Goal: Task Accomplishment & Management: Use online tool/utility

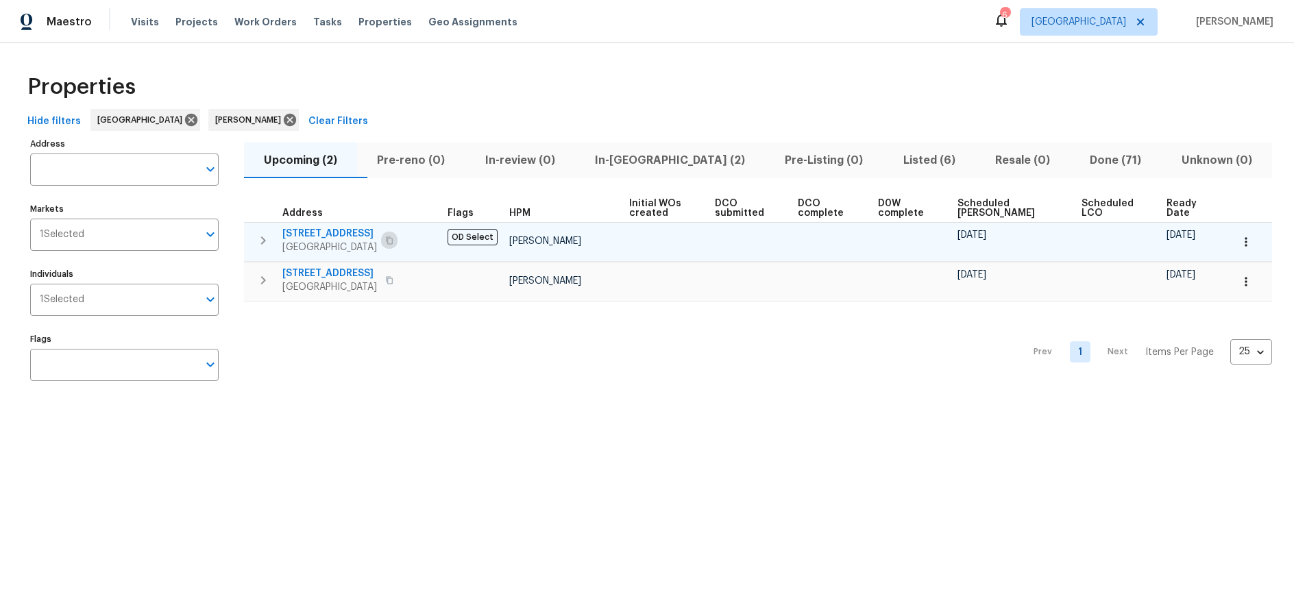
click at [393, 241] on icon "button" at bounding box center [389, 240] width 8 height 8
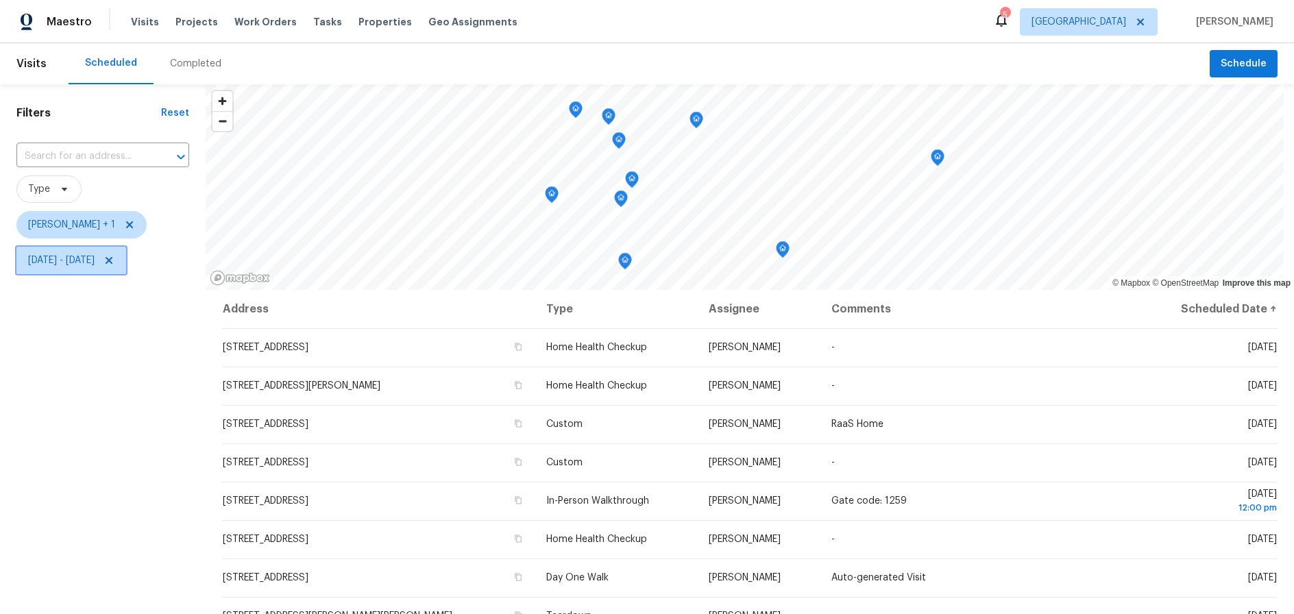
click at [95, 258] on span "Tue, Oct 07 - Fri, Oct 10" at bounding box center [61, 261] width 66 height 14
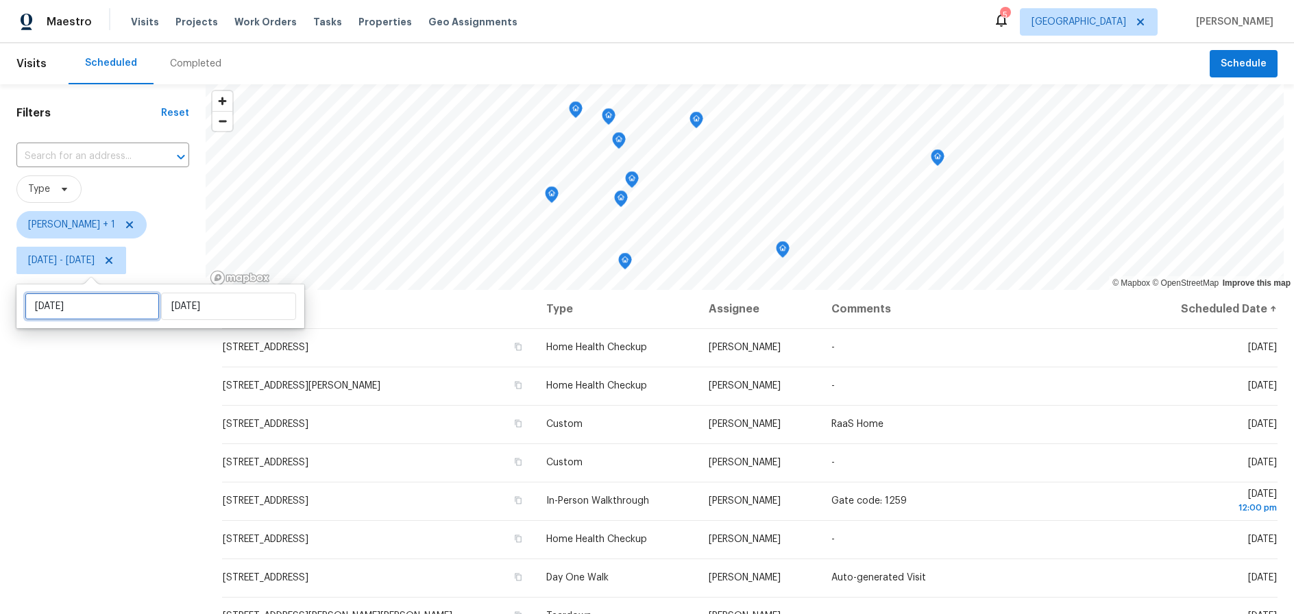
click at [104, 302] on input "Tue, Oct 07" at bounding box center [92, 306] width 135 height 27
select select "9"
select select "2025"
select select "10"
select select "2025"
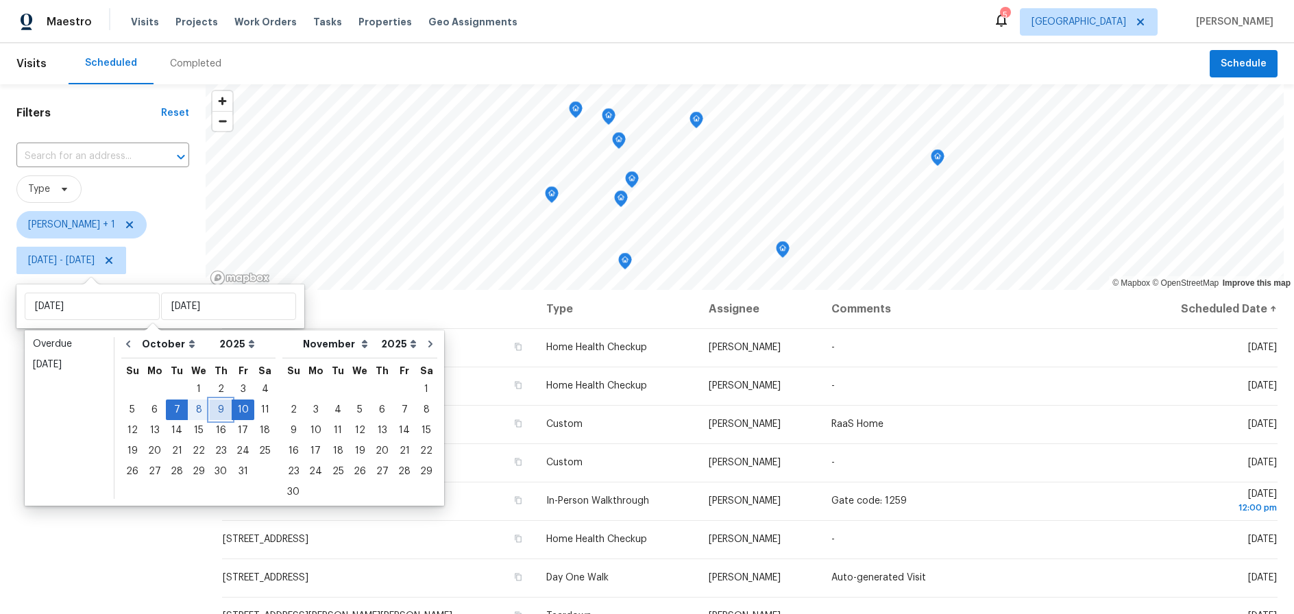
click at [210, 404] on div "9" at bounding box center [221, 409] width 22 height 19
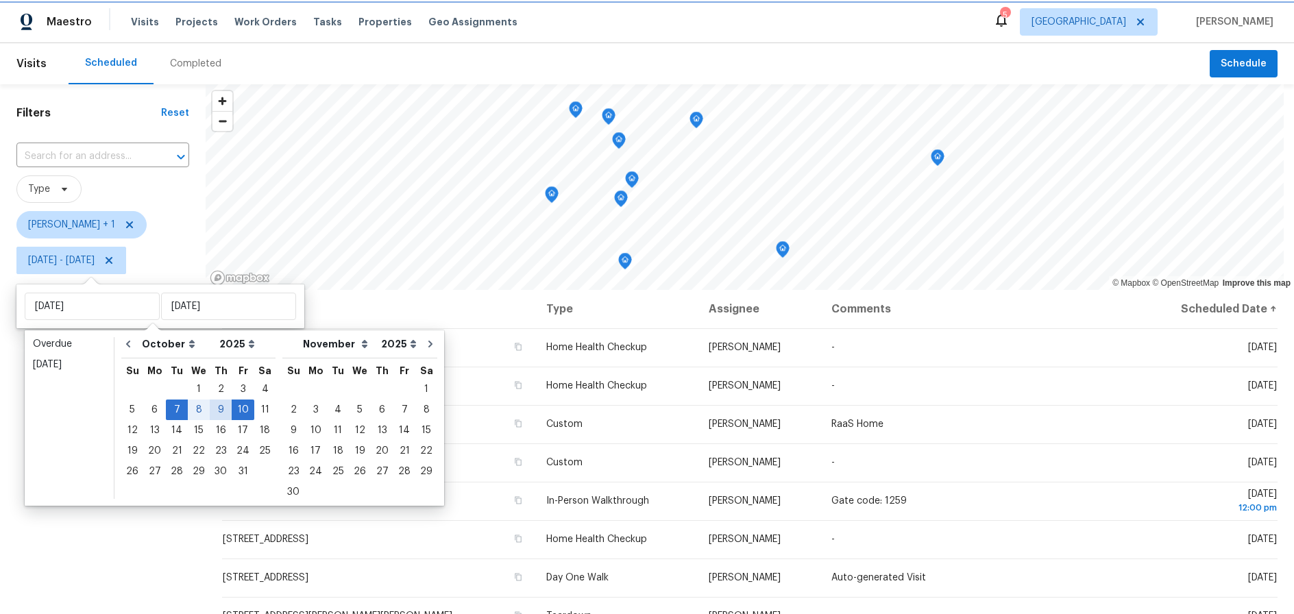
type input "Thu, Oct 09"
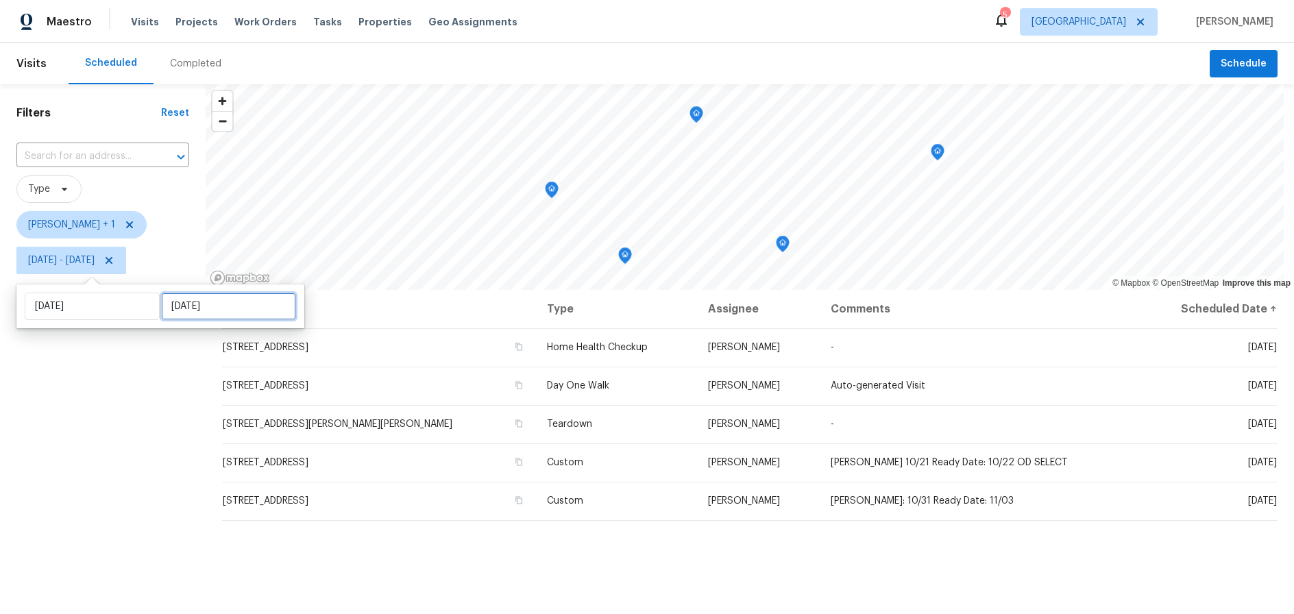
click at [212, 304] on input "Fri, Oct 10" at bounding box center [228, 306] width 135 height 27
select select "9"
select select "2025"
select select "10"
select select "2025"
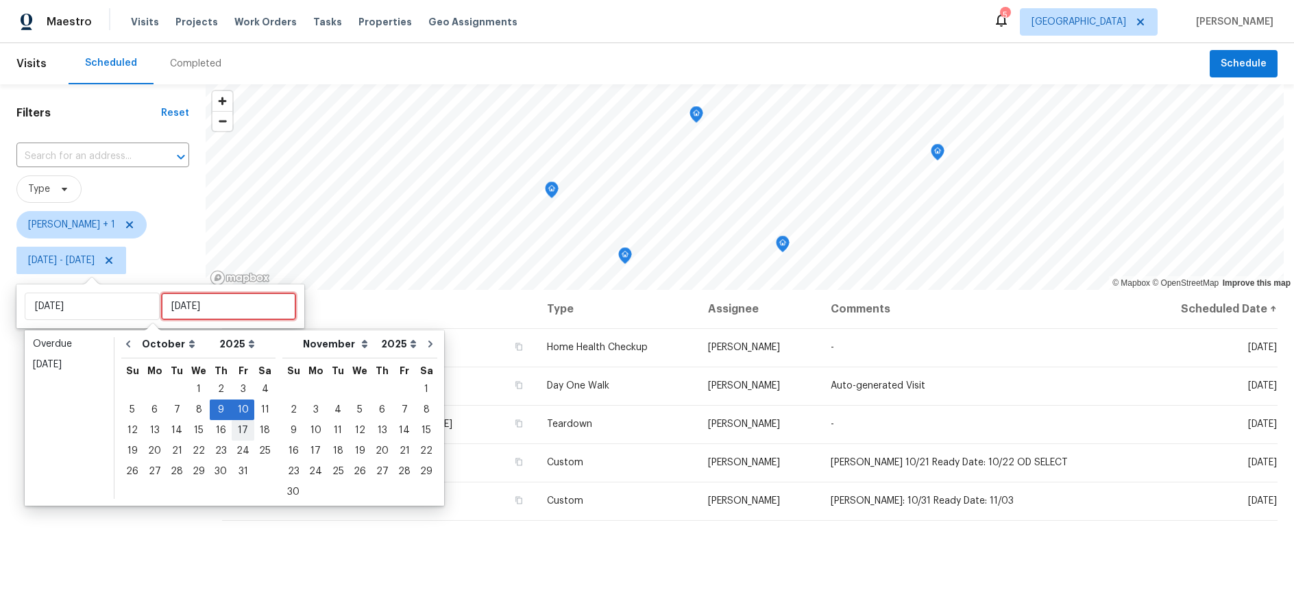
type input "Thu, Oct 02"
type input "Thu, Oct 09"
type input "Fri, Oct 17"
click at [214, 406] on div "9" at bounding box center [221, 409] width 22 height 19
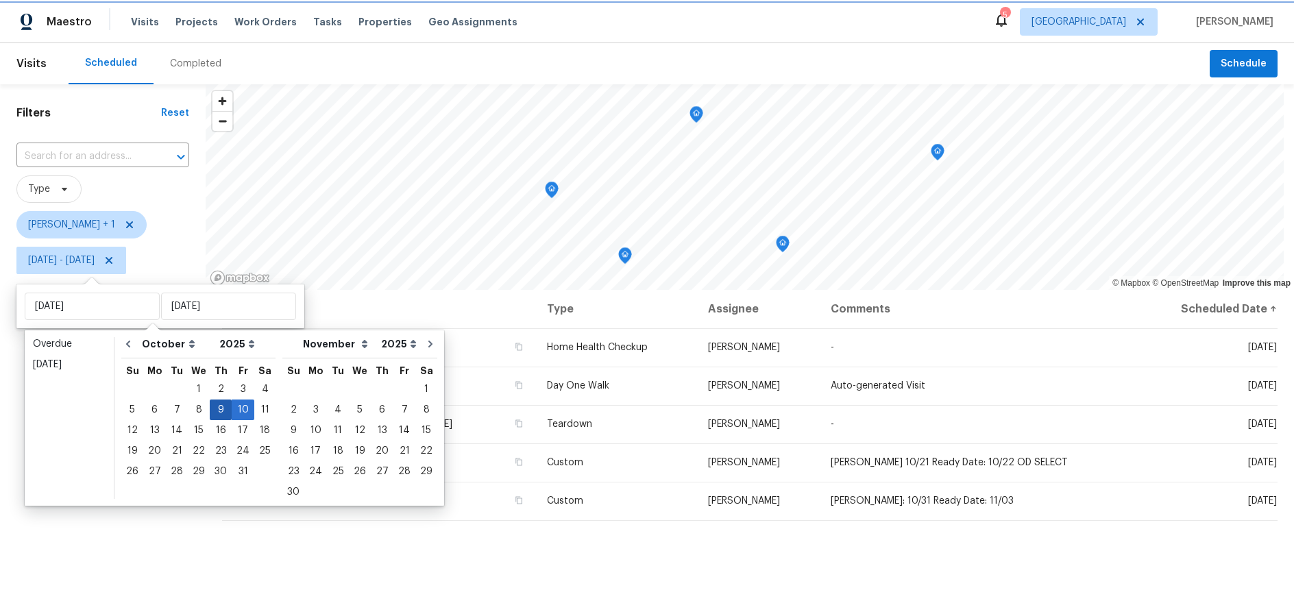
type input "Thu, Oct 09"
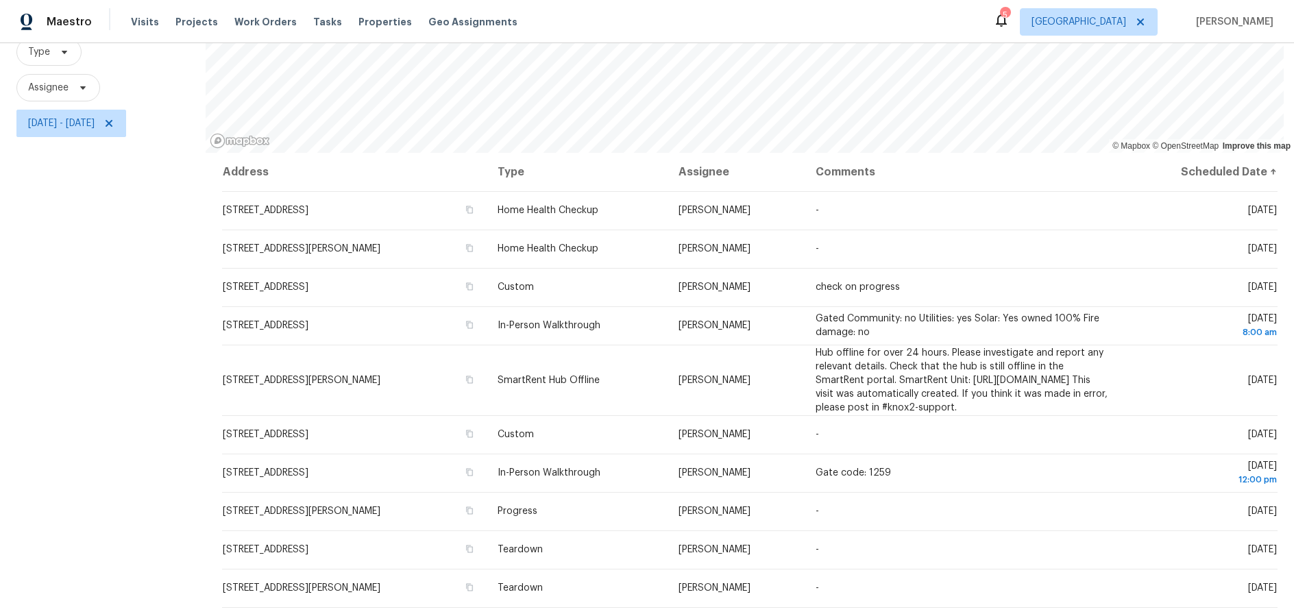
scroll to position [27, 0]
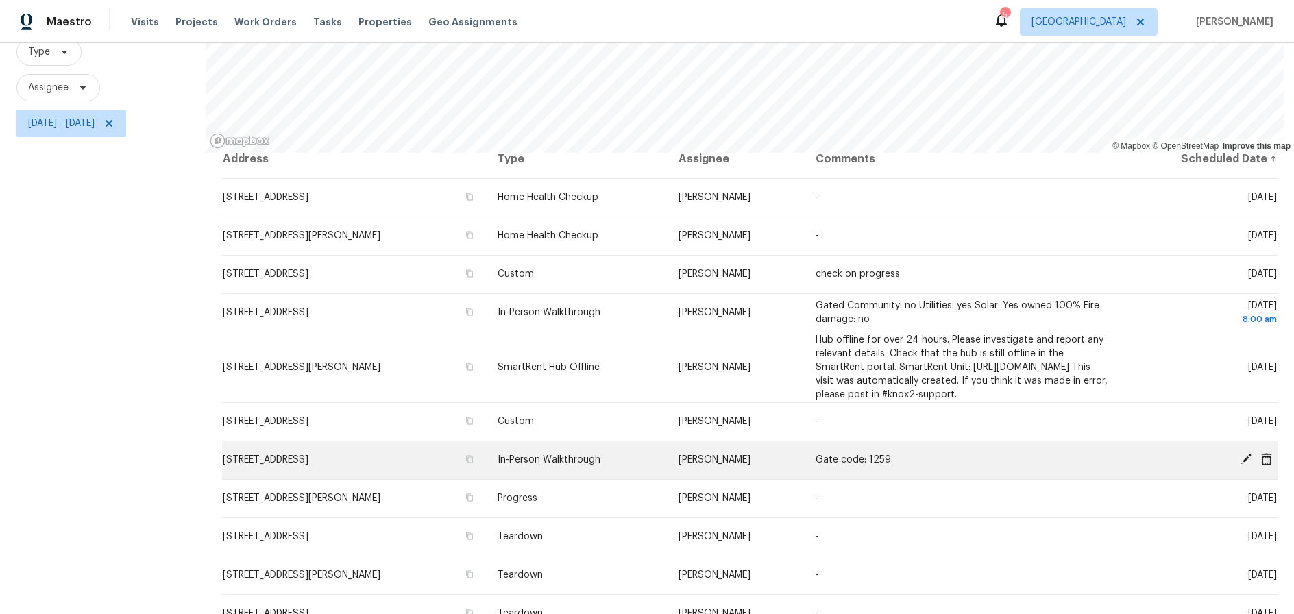
click at [1241, 459] on icon at bounding box center [1246, 459] width 11 height 11
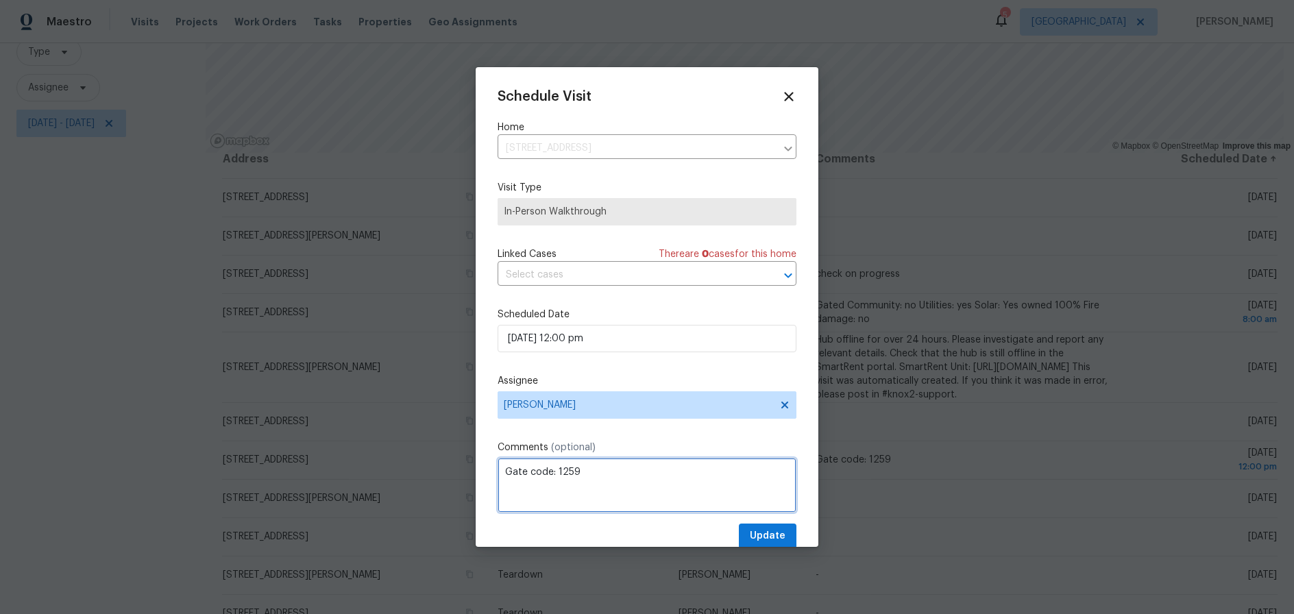
click at [618, 469] on textarea "Gate code: 1259" at bounding box center [647, 485] width 299 height 55
type textarea "Gate code: 1254"
click at [750, 529] on span "Update" at bounding box center [768, 536] width 36 height 17
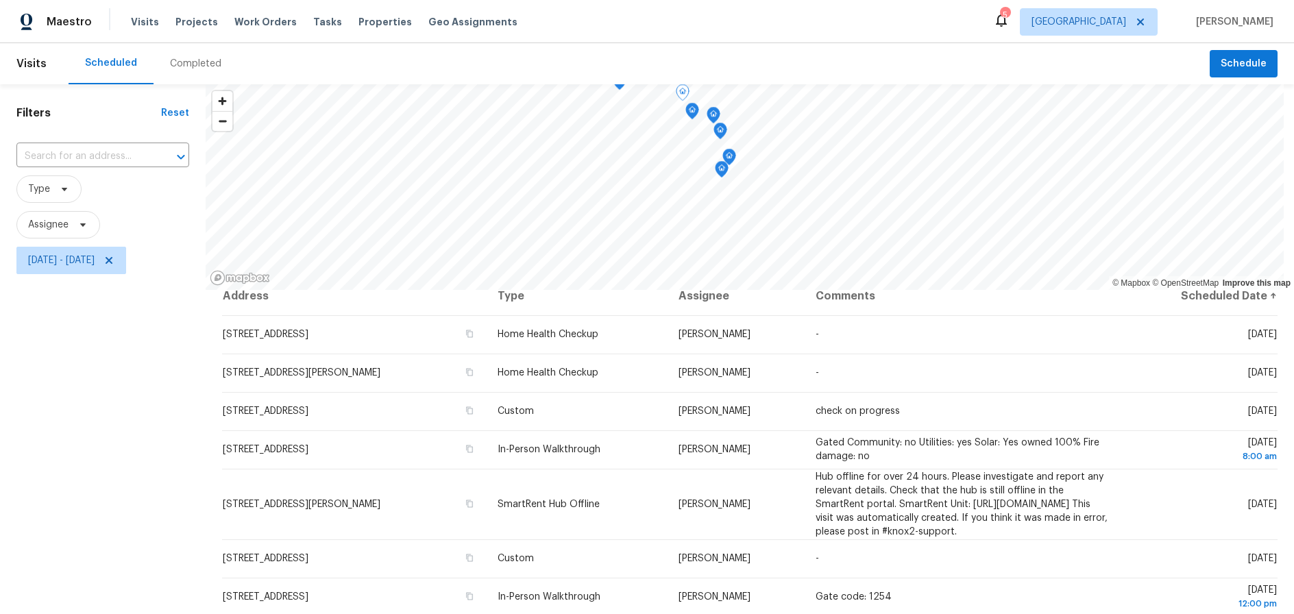
scroll to position [0, 0]
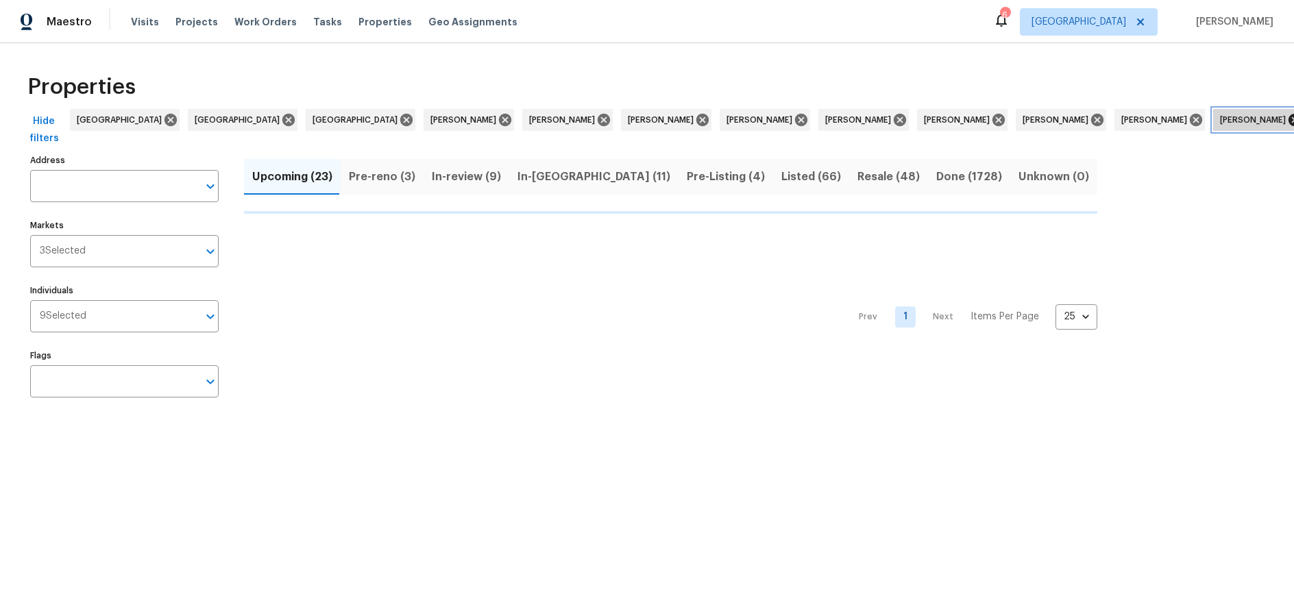
click at [1289, 119] on icon at bounding box center [1295, 120] width 12 height 12
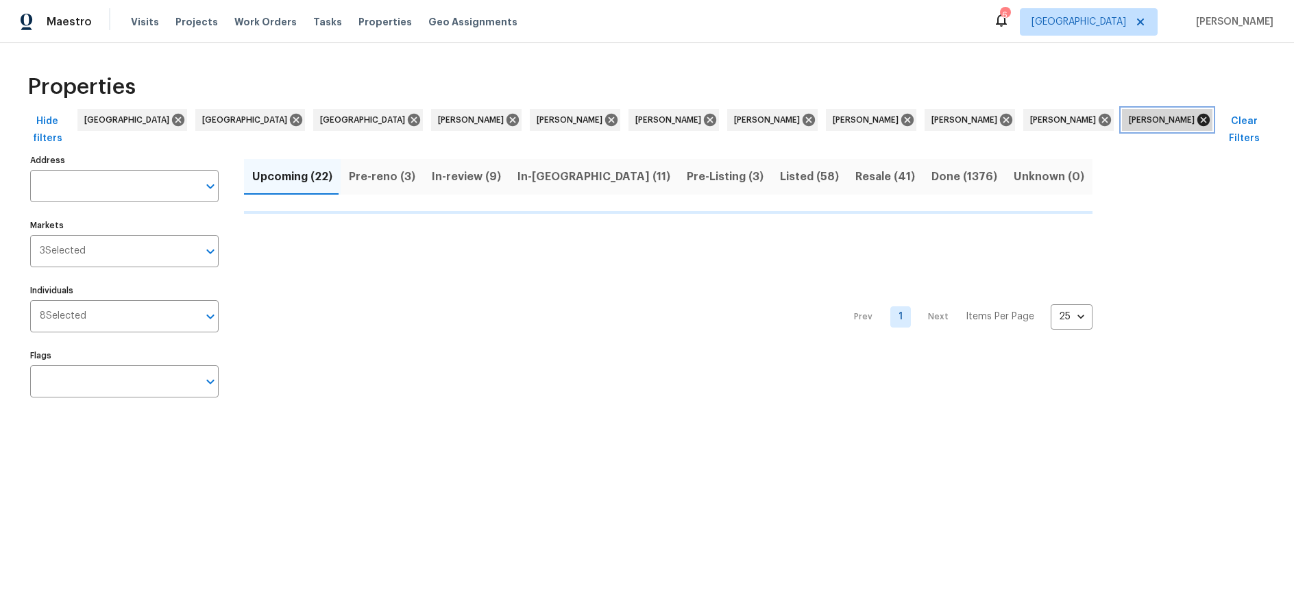
click at [1197, 121] on icon at bounding box center [1203, 120] width 12 height 12
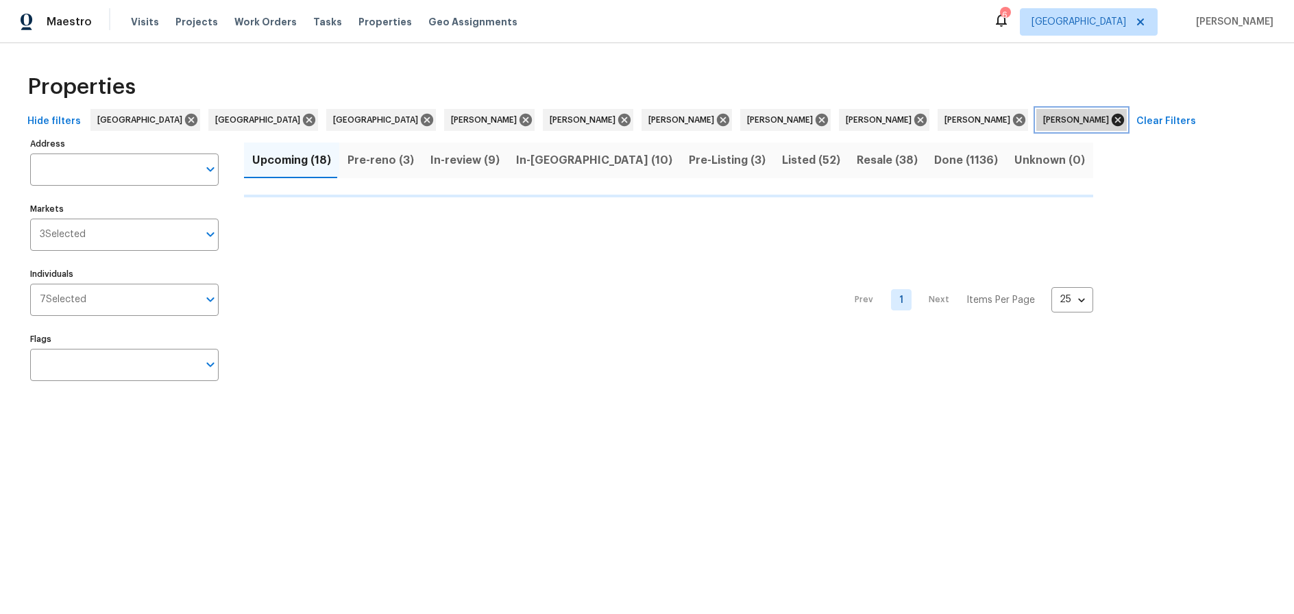
click at [1110, 121] on icon at bounding box center [1117, 119] width 15 height 15
click at [1013, 119] on icon at bounding box center [1019, 120] width 12 height 12
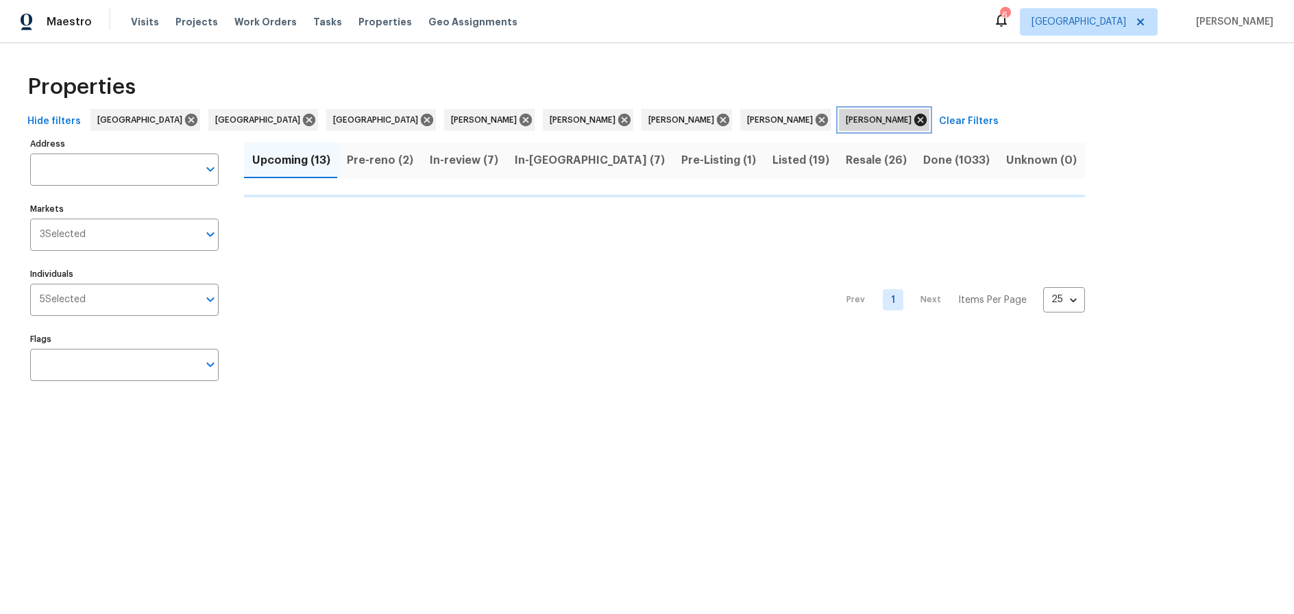
click at [914, 117] on icon at bounding box center [920, 120] width 12 height 12
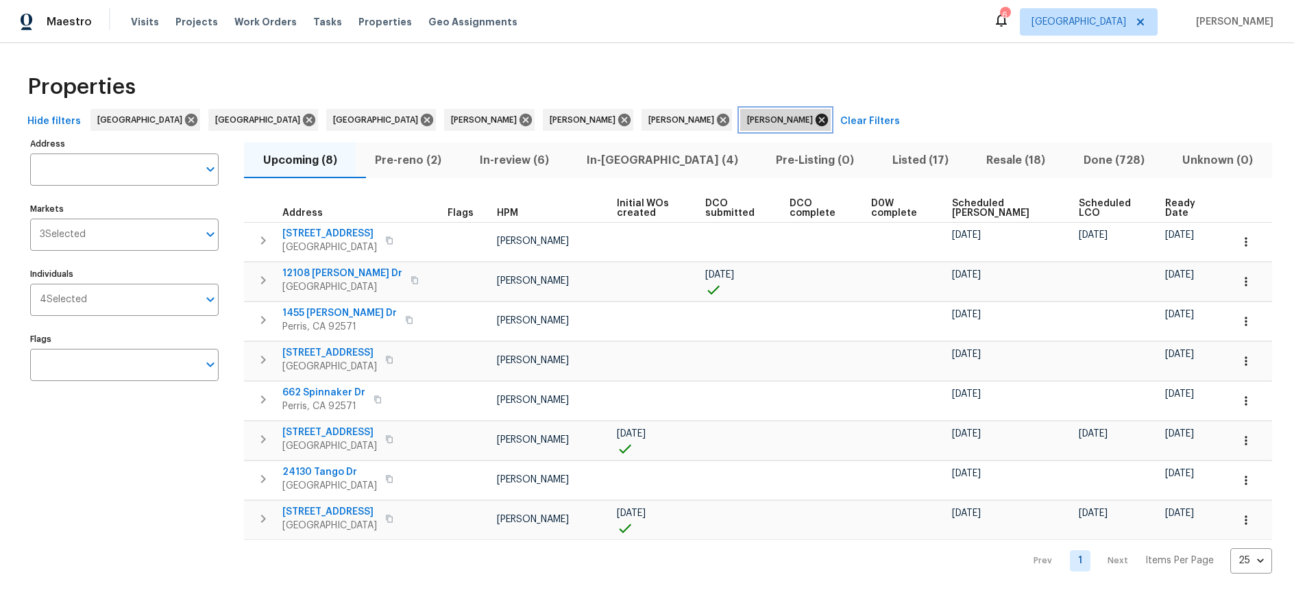
click at [814, 122] on icon at bounding box center [821, 119] width 15 height 15
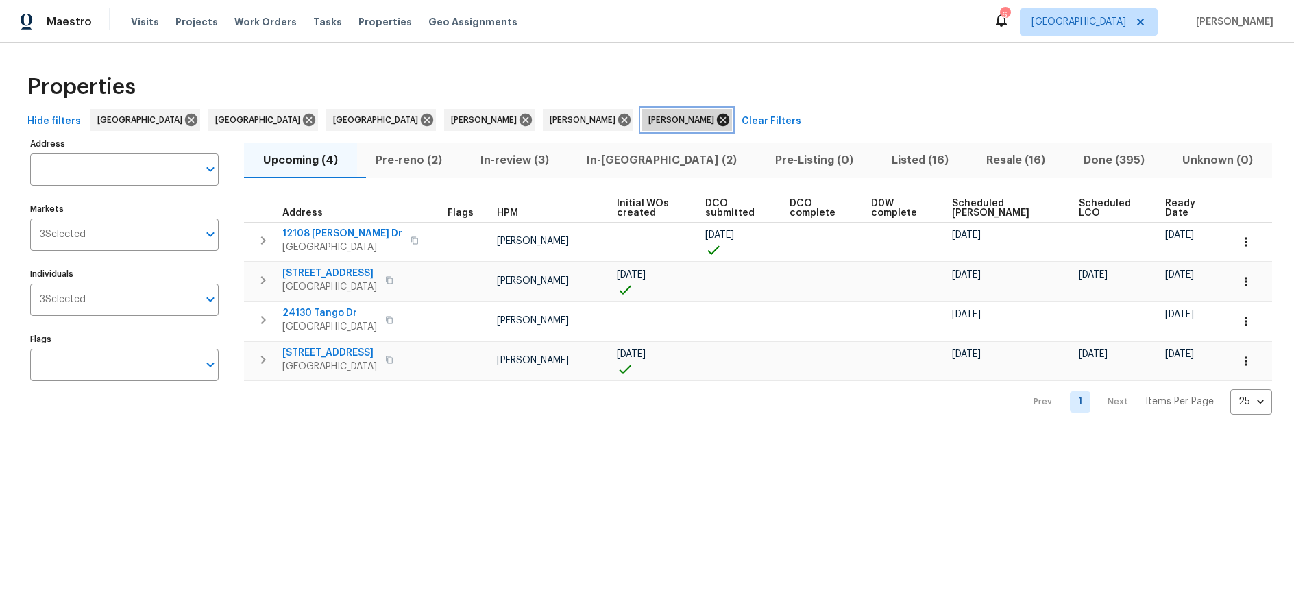
click at [716, 119] on icon at bounding box center [723, 119] width 15 height 15
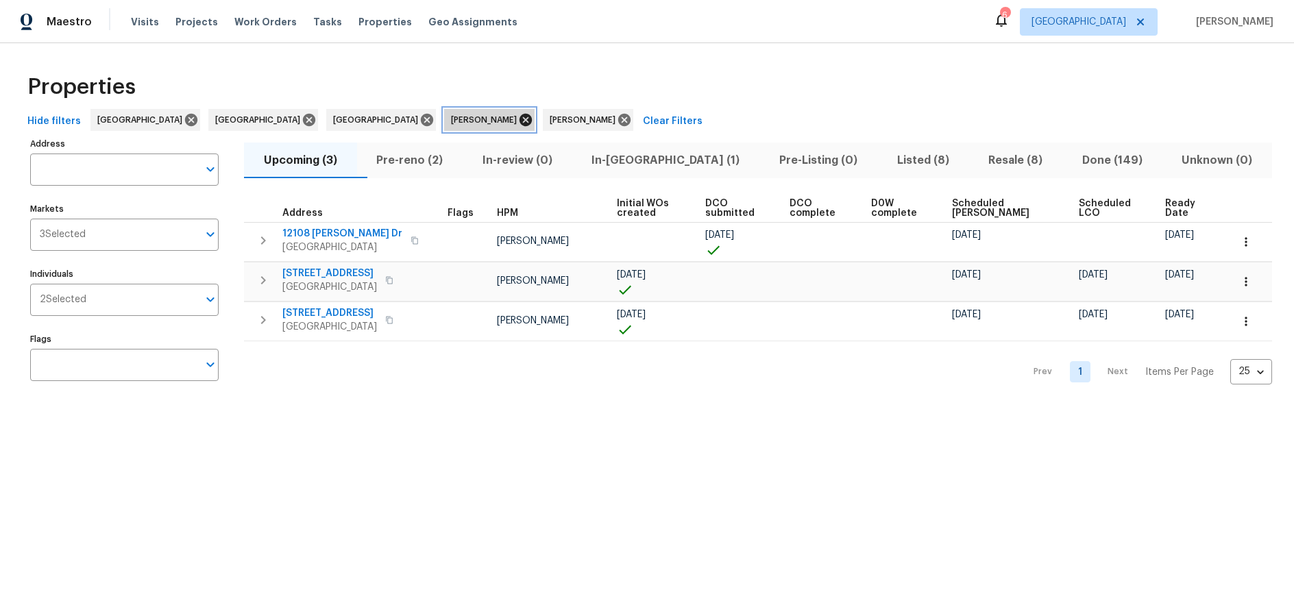
click at [520, 117] on icon at bounding box center [526, 120] width 12 height 12
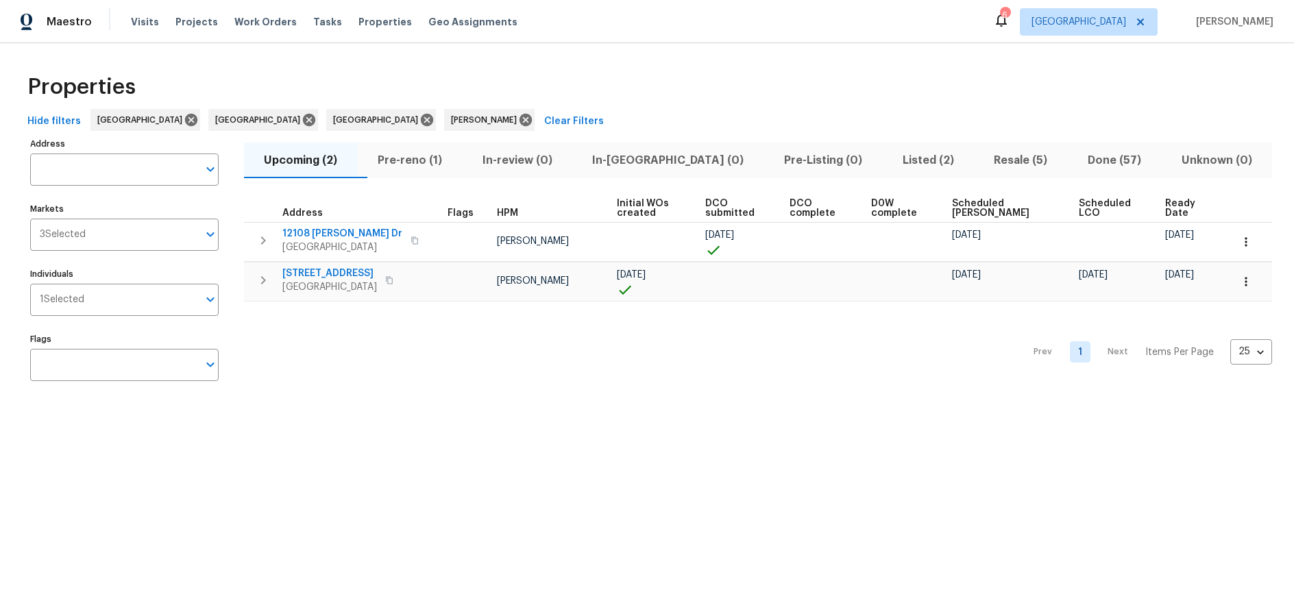
click at [987, 158] on span "Resale (5)" at bounding box center [1020, 160] width 77 height 19
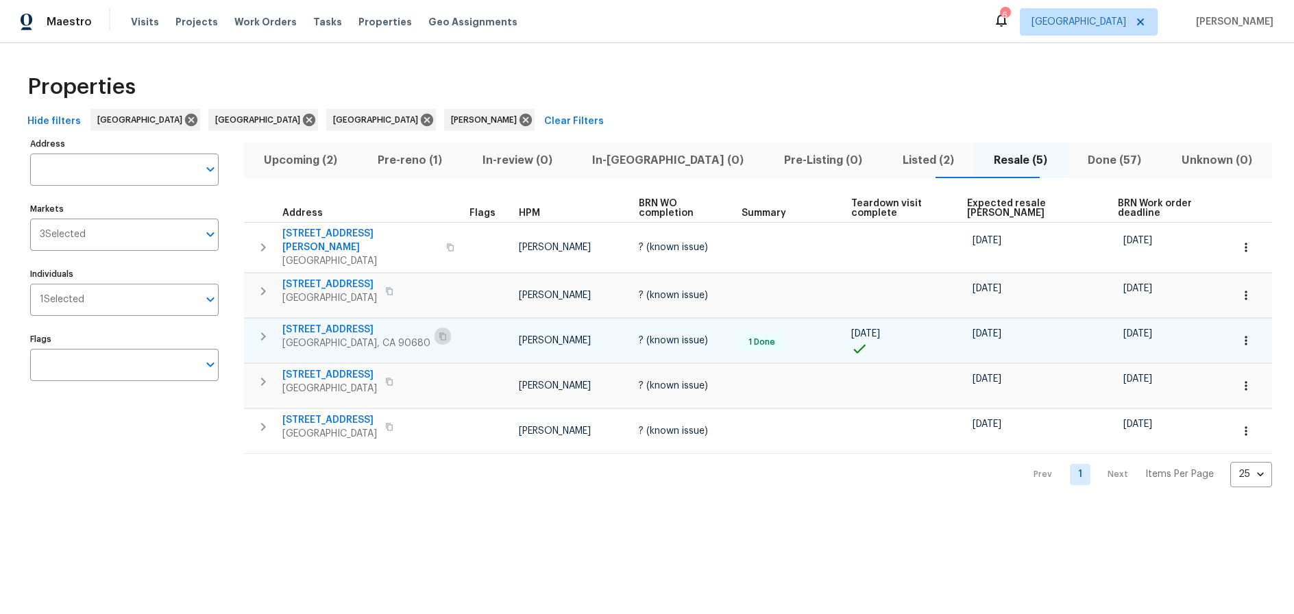
click at [439, 332] on icon "button" at bounding box center [443, 336] width 8 height 8
